Goal: Task Accomplishment & Management: Use online tool/utility

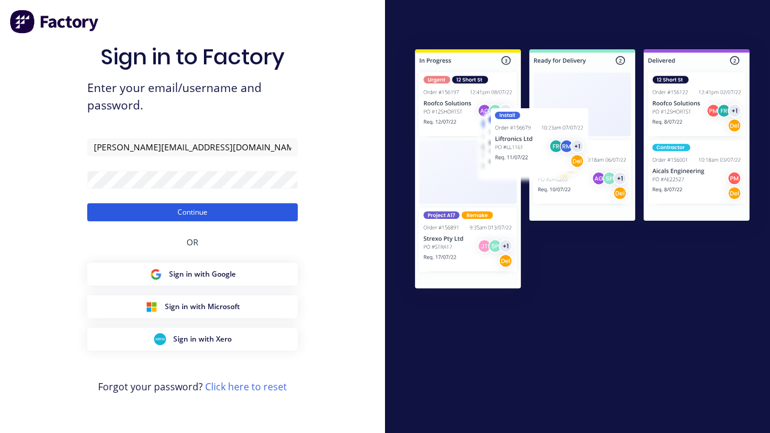
click at [193, 212] on button "Continue" at bounding box center [192, 212] width 211 height 18
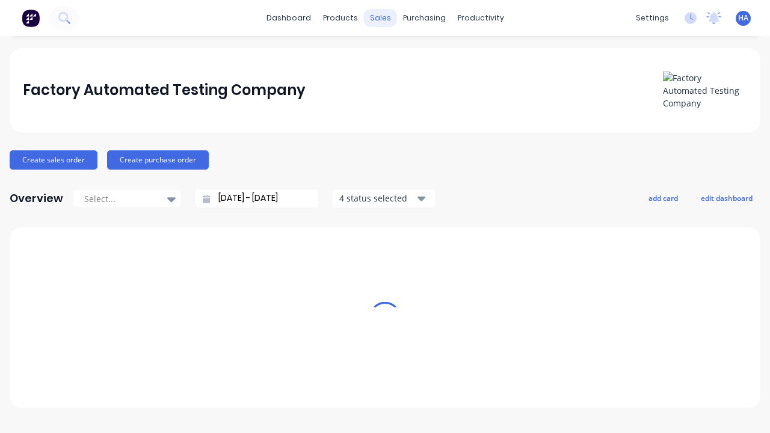
click at [380, 18] on div "sales" at bounding box center [380, 18] width 33 height 18
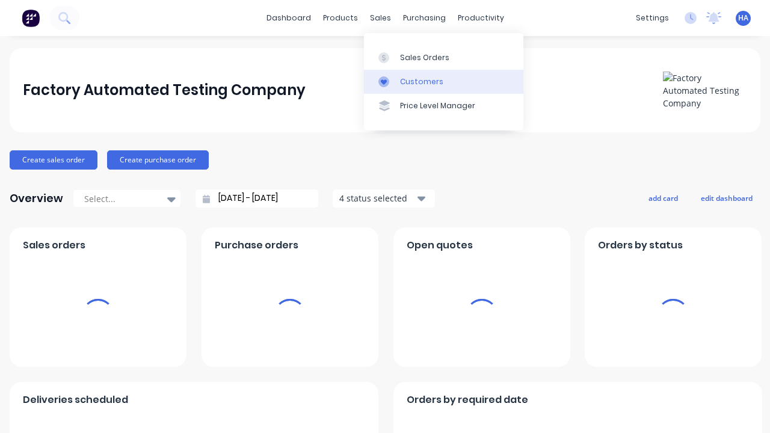
click at [443, 81] on link "Customers" at bounding box center [443, 82] width 159 height 24
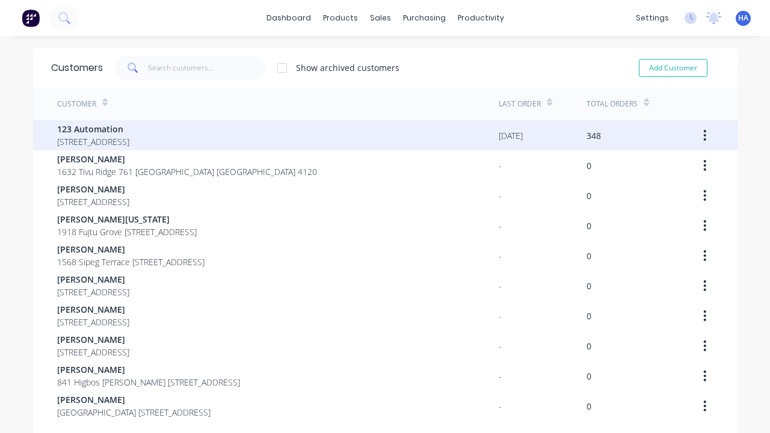
click at [129, 129] on span "123 Automation" at bounding box center [93, 129] width 72 height 13
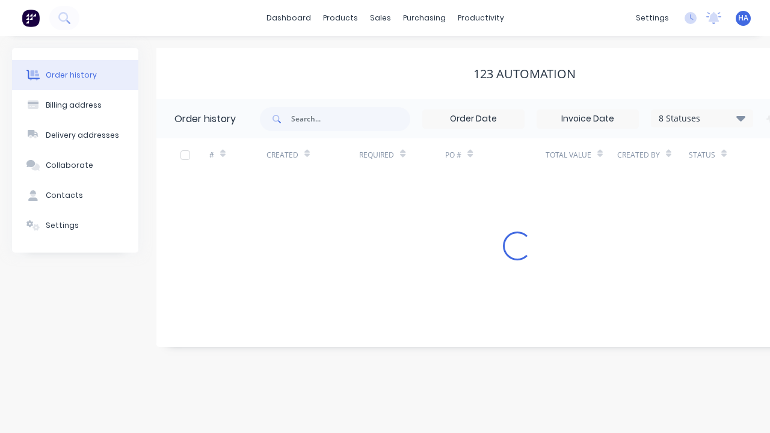
scroll to position [0, 123]
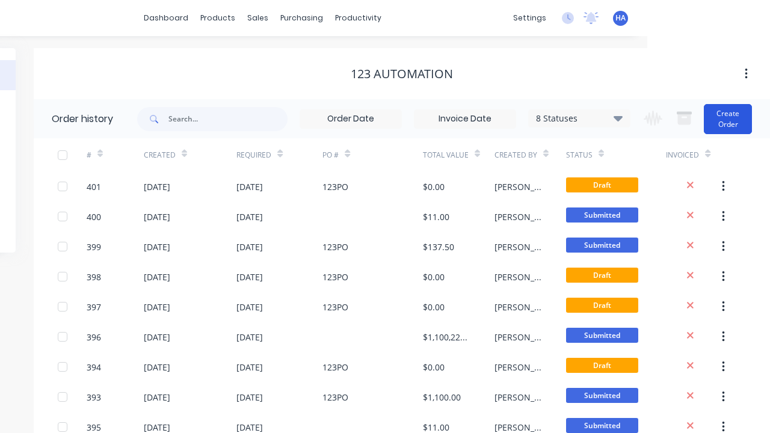
click at [729, 119] on button "Create Order" at bounding box center [728, 119] width 48 height 30
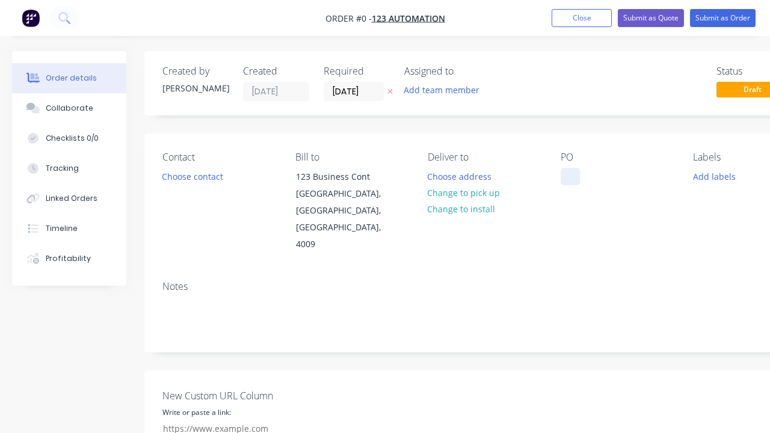
click at [570, 176] on div at bounding box center [570, 176] width 19 height 17
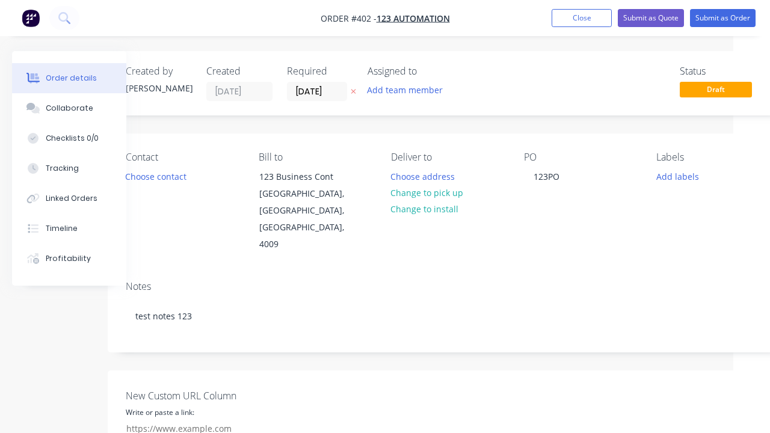
scroll to position [328, 67]
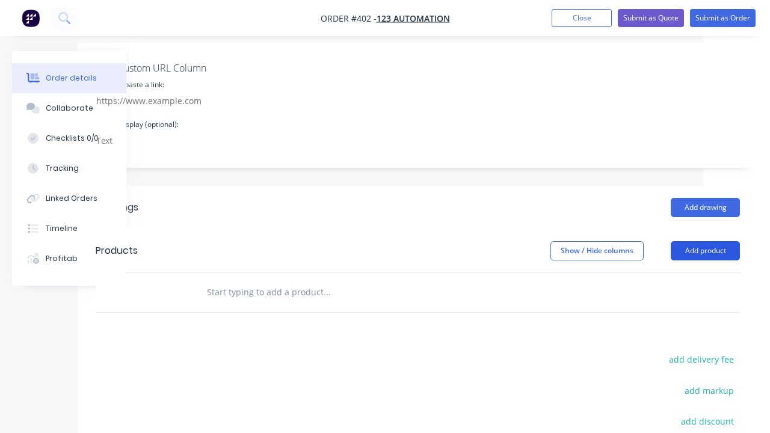
click at [705, 241] on button "Add product" at bounding box center [705, 250] width 69 height 19
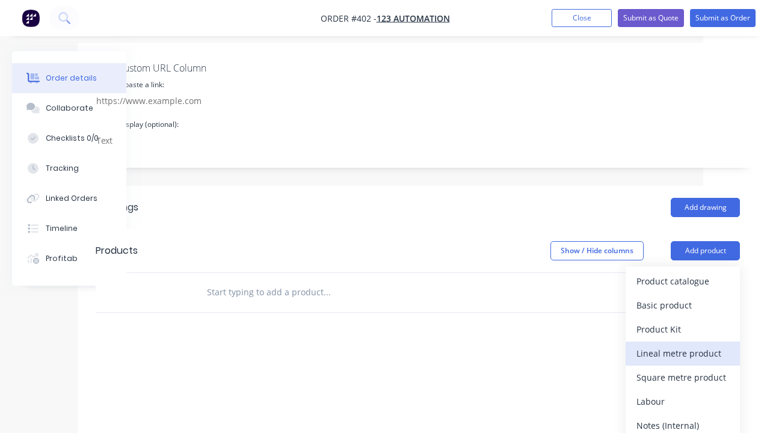
click at [683, 345] on div "Lineal metre product" at bounding box center [682, 353] width 93 height 17
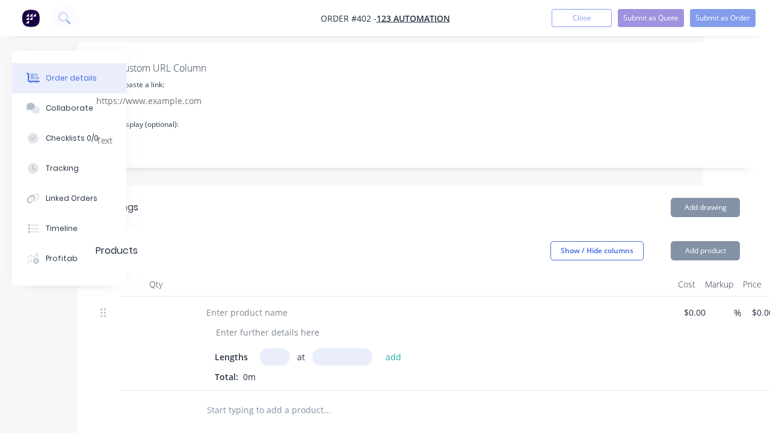
scroll to position [182, 0]
